Goal: Navigation & Orientation: Find specific page/section

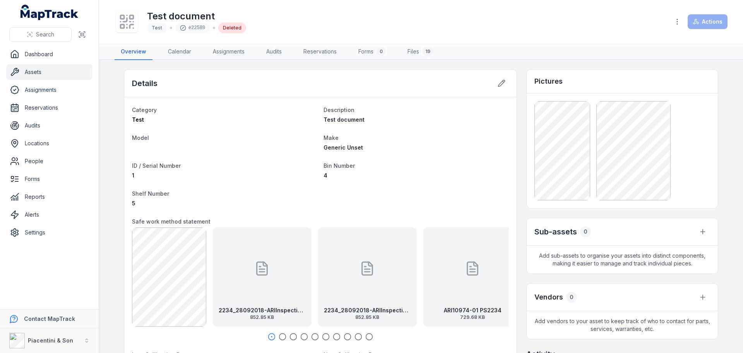
click at [55, 70] on link "Assets" at bounding box center [49, 71] width 86 height 15
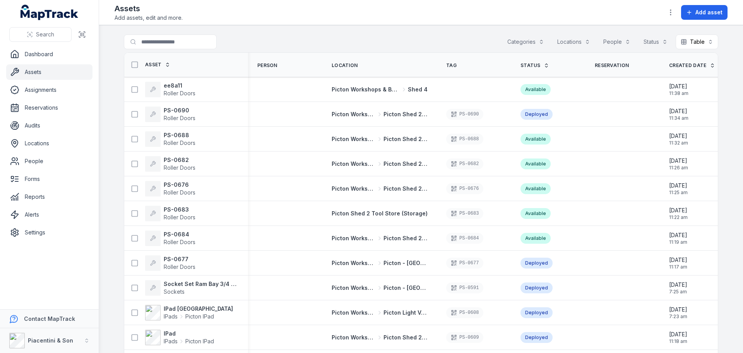
click at [525, 48] on button "Categories" at bounding box center [525, 41] width 47 height 15
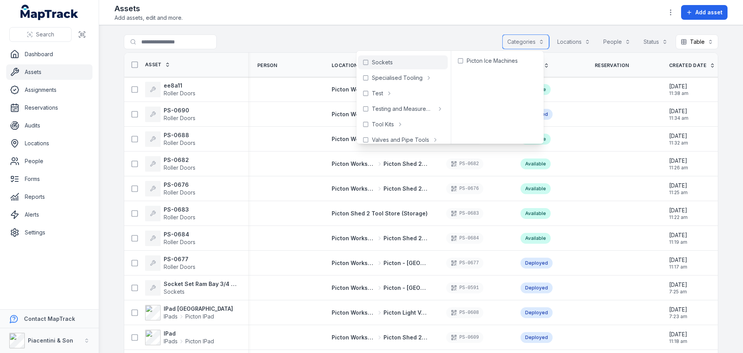
scroll to position [387, 0]
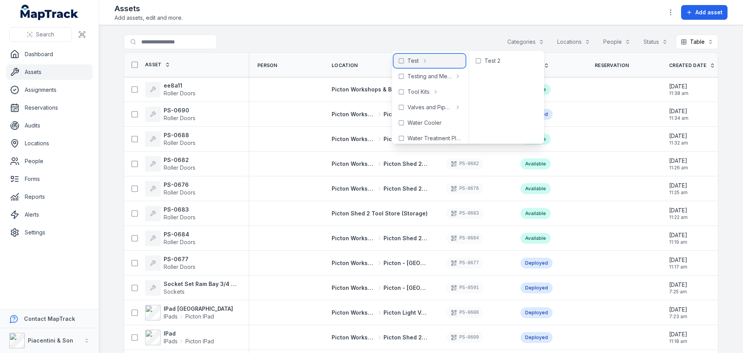
click at [395, 62] on div "Test" at bounding box center [430, 61] width 72 height 14
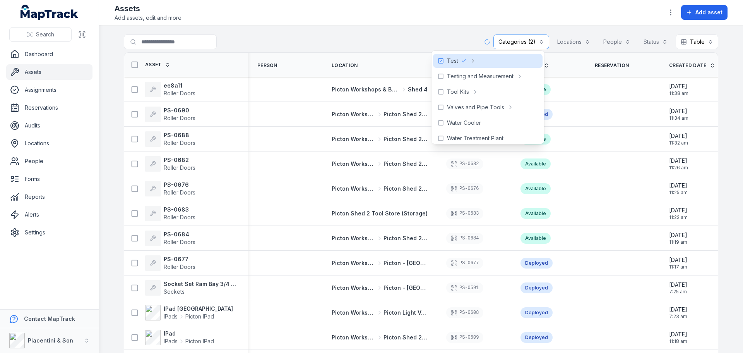
click at [391, 37] on div "**********" at bounding box center [421, 43] width 595 height 18
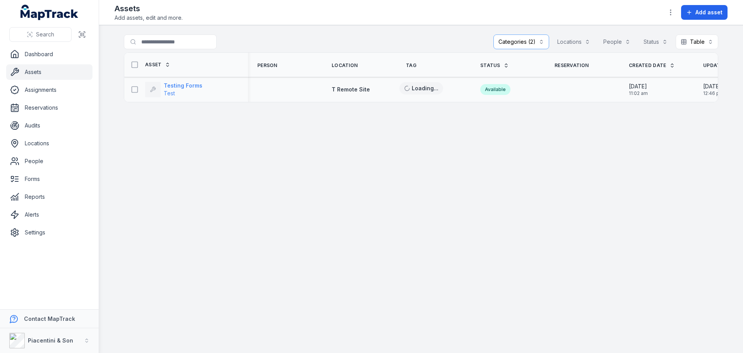
click at [199, 85] on strong "Testing Forms" at bounding box center [183, 86] width 39 height 8
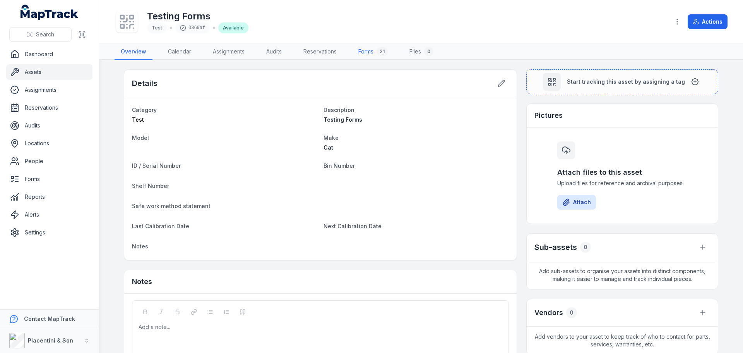
click at [376, 49] on link "Forms 21" at bounding box center [373, 52] width 42 height 16
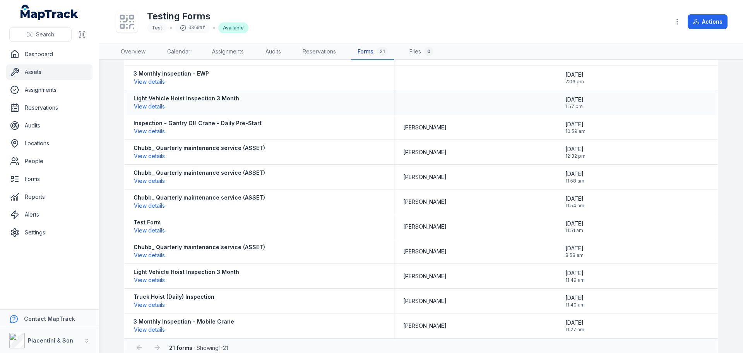
scroll to position [284, 0]
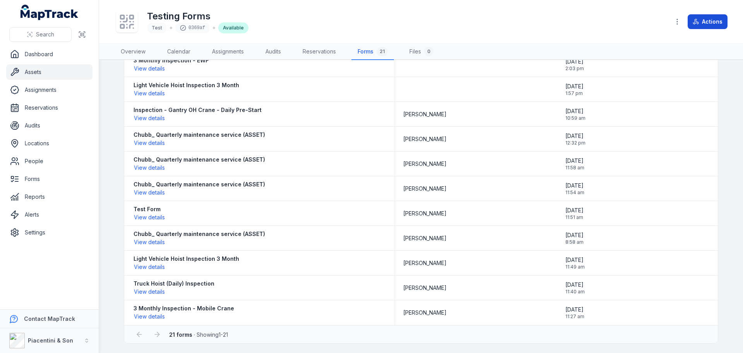
click at [705, 16] on button "Actions" at bounding box center [708, 21] width 40 height 15
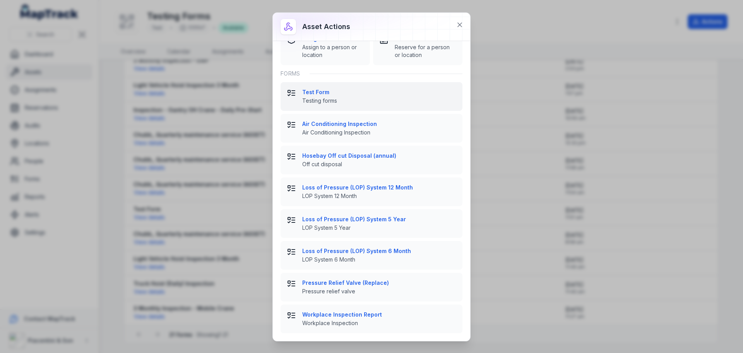
scroll to position [0, 0]
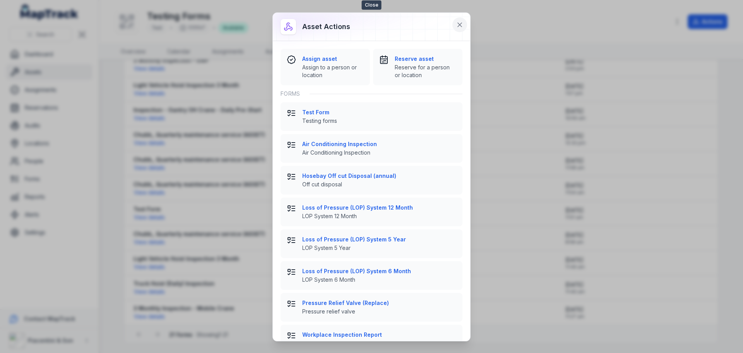
click at [458, 23] on icon at bounding box center [460, 25] width 8 height 8
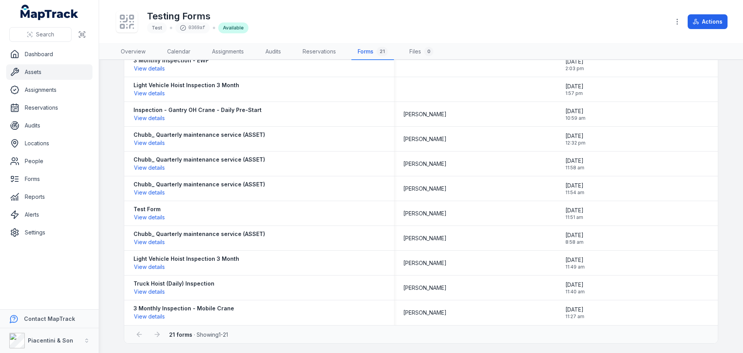
click at [448, 19] on div "Testing Forms Test 0369af Available" at bounding box center [389, 21] width 549 height 25
drag, startPoint x: 448, startPoint y: 19, endPoint x: 489, endPoint y: 11, distance: 41.5
click at [489, 11] on div "Testing Forms Test 0369af Available" at bounding box center [389, 21] width 549 height 25
click at [23, 72] on link "Assets" at bounding box center [49, 71] width 86 height 15
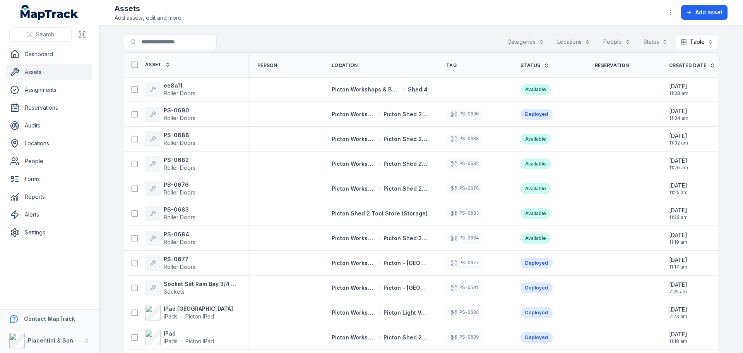
click at [528, 39] on button "Categories" at bounding box center [525, 41] width 47 height 15
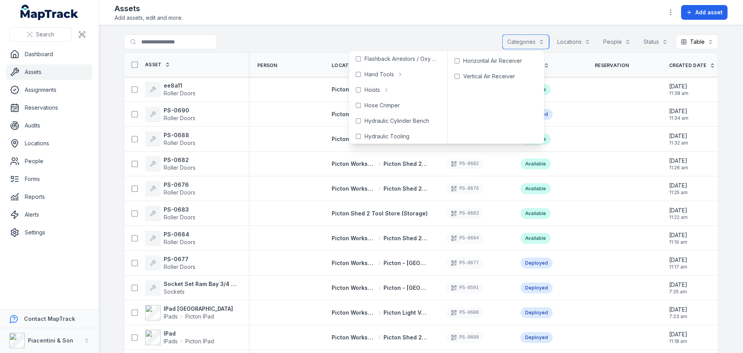
scroll to position [116, 0]
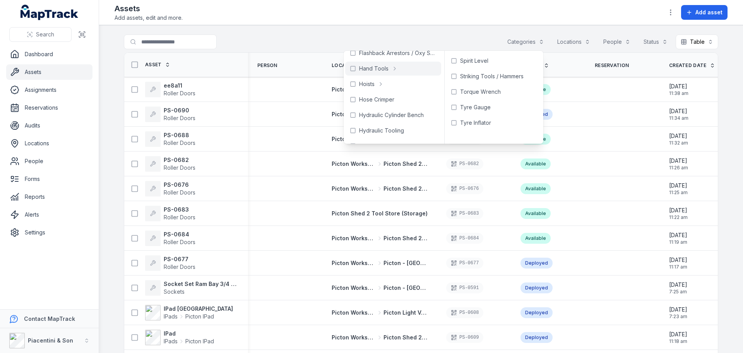
click at [389, 41] on div "Search for assets Categories Locations People Status Table *****" at bounding box center [421, 43] width 595 height 18
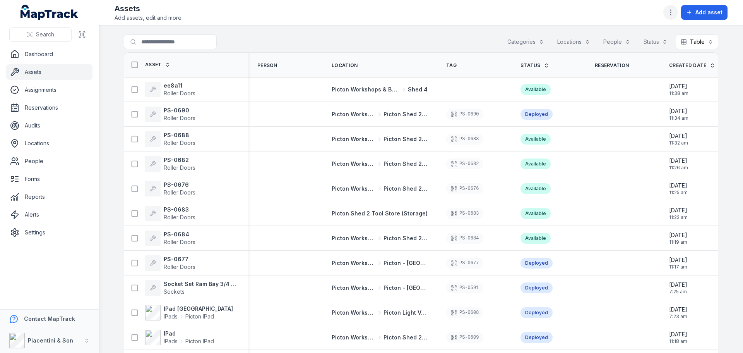
click at [674, 9] on icon "button" at bounding box center [671, 13] width 8 height 8
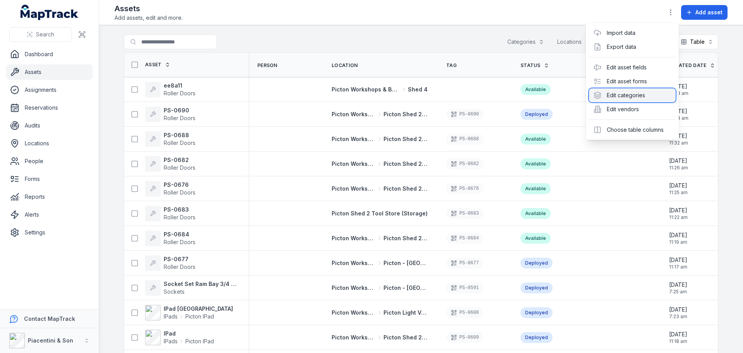
click at [648, 93] on div "Edit categories" at bounding box center [632, 95] width 87 height 14
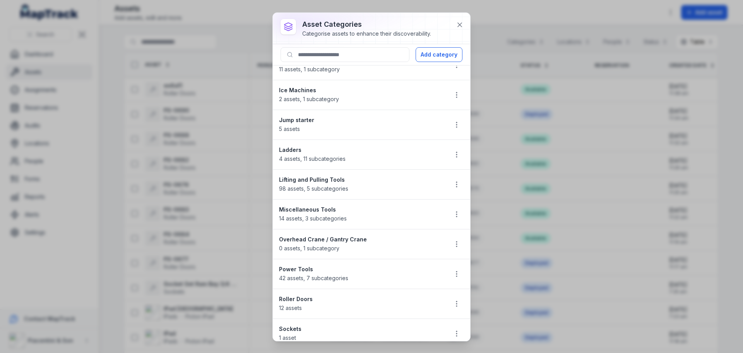
scroll to position [542, 0]
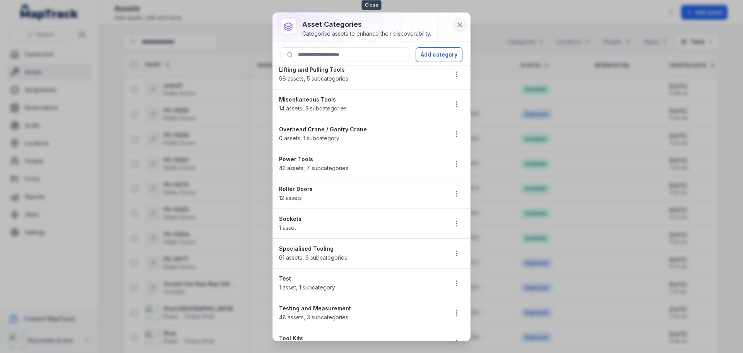
click at [463, 23] on icon at bounding box center [460, 25] width 8 height 8
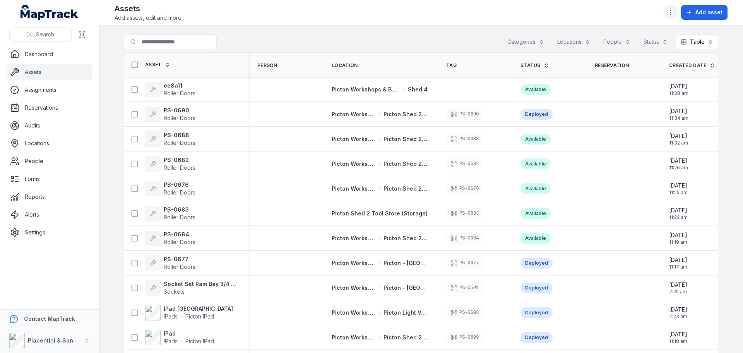
click at [669, 9] on icon "button" at bounding box center [671, 13] width 8 height 8
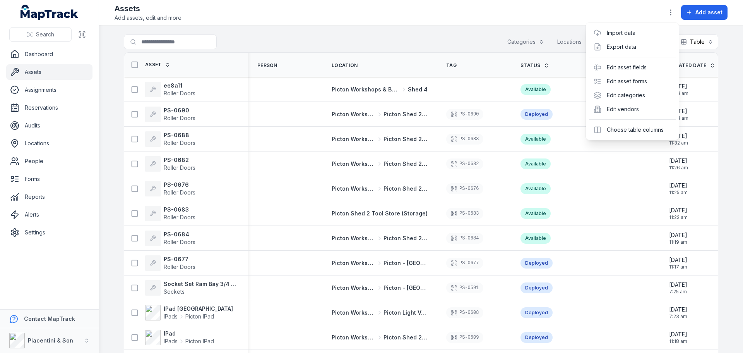
click at [513, 20] on div "Assets Add assets, edit and more. Add asset" at bounding box center [421, 12] width 613 height 19
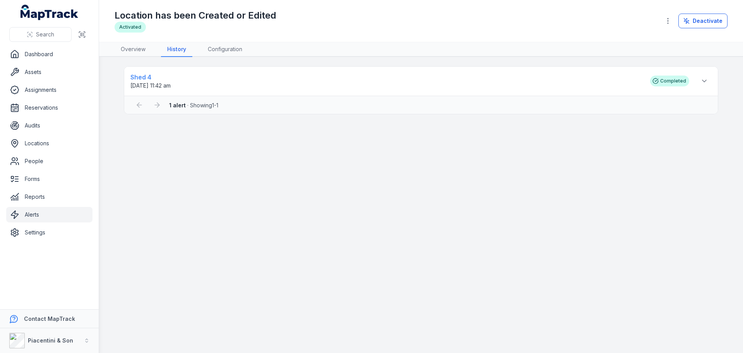
click at [173, 79] on strong "Shed 4" at bounding box center [386, 76] width 512 height 9
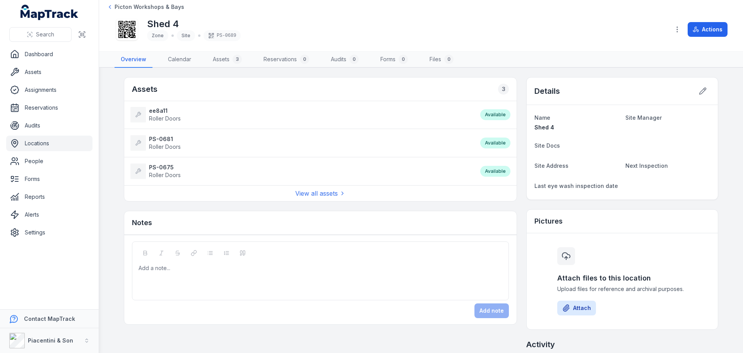
click at [182, 74] on main "Assets 3 ee8a11 Roller Doors Available PS-0681 Roller Doors Available PS-0675 R…" at bounding box center [421, 210] width 644 height 285
click at [108, 5] on icon at bounding box center [108, 7] width 6 height 6
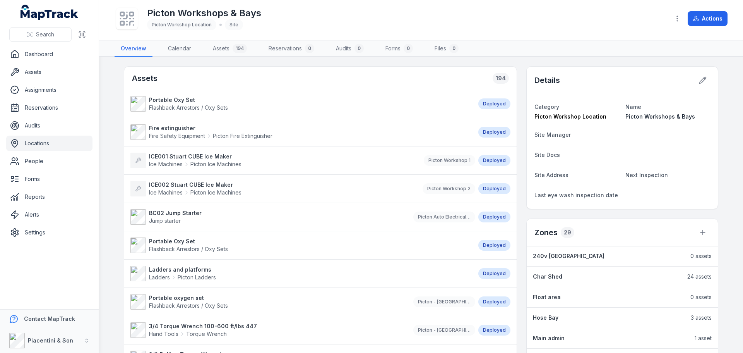
click at [48, 139] on link "Locations" at bounding box center [49, 142] width 86 height 15
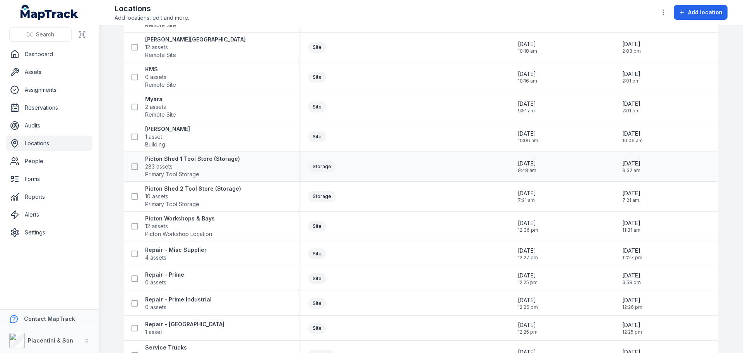
scroll to position [280, 0]
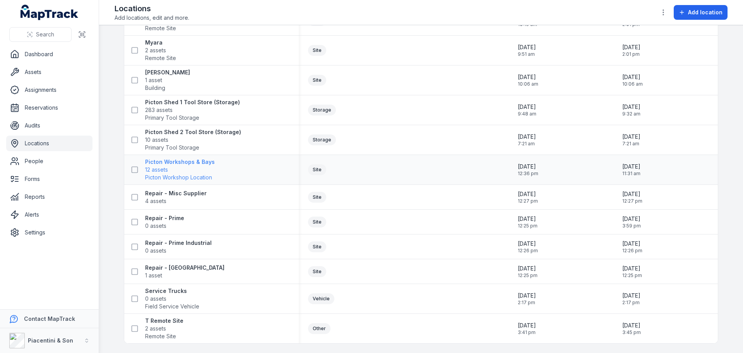
click at [203, 164] on strong "Picton Workshops & Bays" at bounding box center [180, 162] width 70 height 8
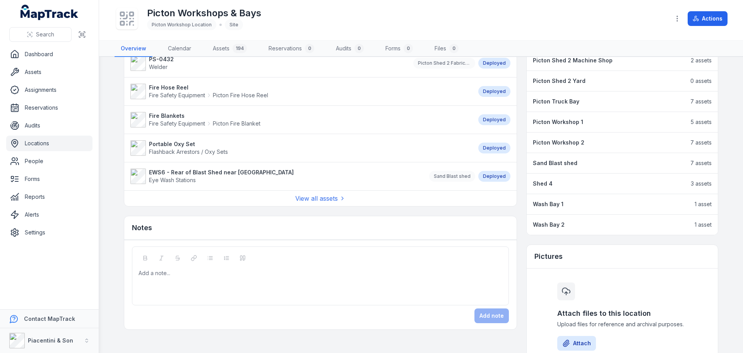
scroll to position [619, 0]
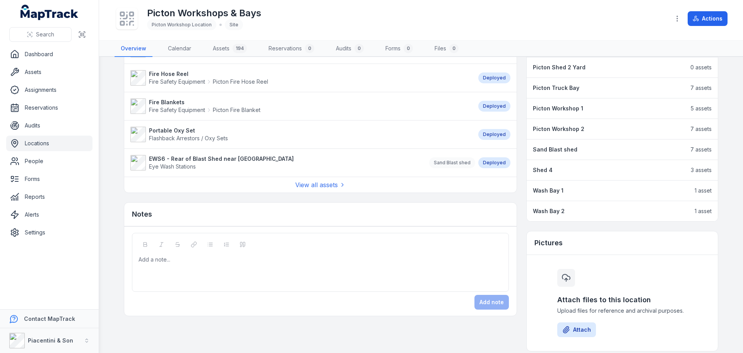
click at [549, 170] on link "Shed 4" at bounding box center [608, 170] width 150 height 8
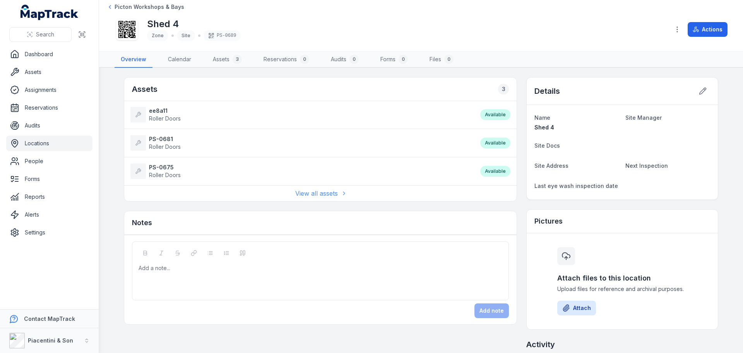
click at [330, 195] on link "View all assets" at bounding box center [320, 193] width 50 height 9
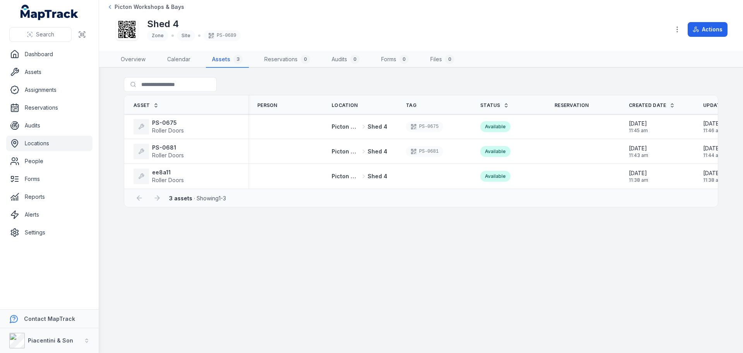
click at [353, 247] on main "Search for assets Asset Person Location Tag Status Reservation Created Date Upd…" at bounding box center [421, 210] width 644 height 285
click at [69, 66] on link "Assets" at bounding box center [49, 71] width 86 height 15
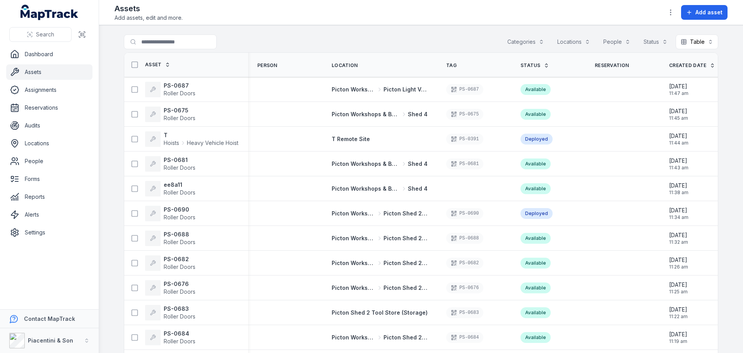
click at [449, 44] on div "Search for assets Categories Locations People Status Table *****" at bounding box center [421, 43] width 595 height 18
